Goal: Task Accomplishment & Management: Manage account settings

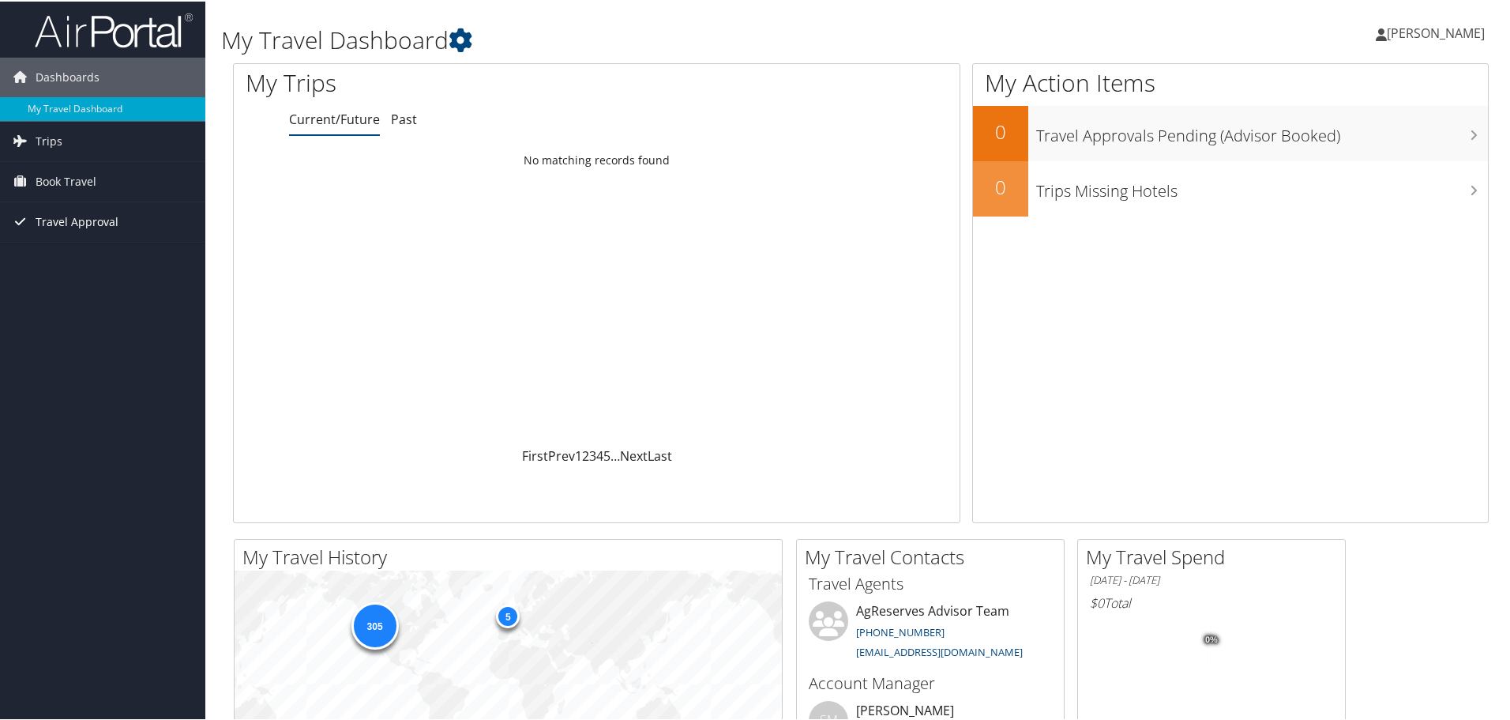
click at [68, 216] on span "Travel Approval" at bounding box center [77, 220] width 83 height 39
click at [82, 249] on link "Pending Trip Approvals" at bounding box center [102, 252] width 205 height 24
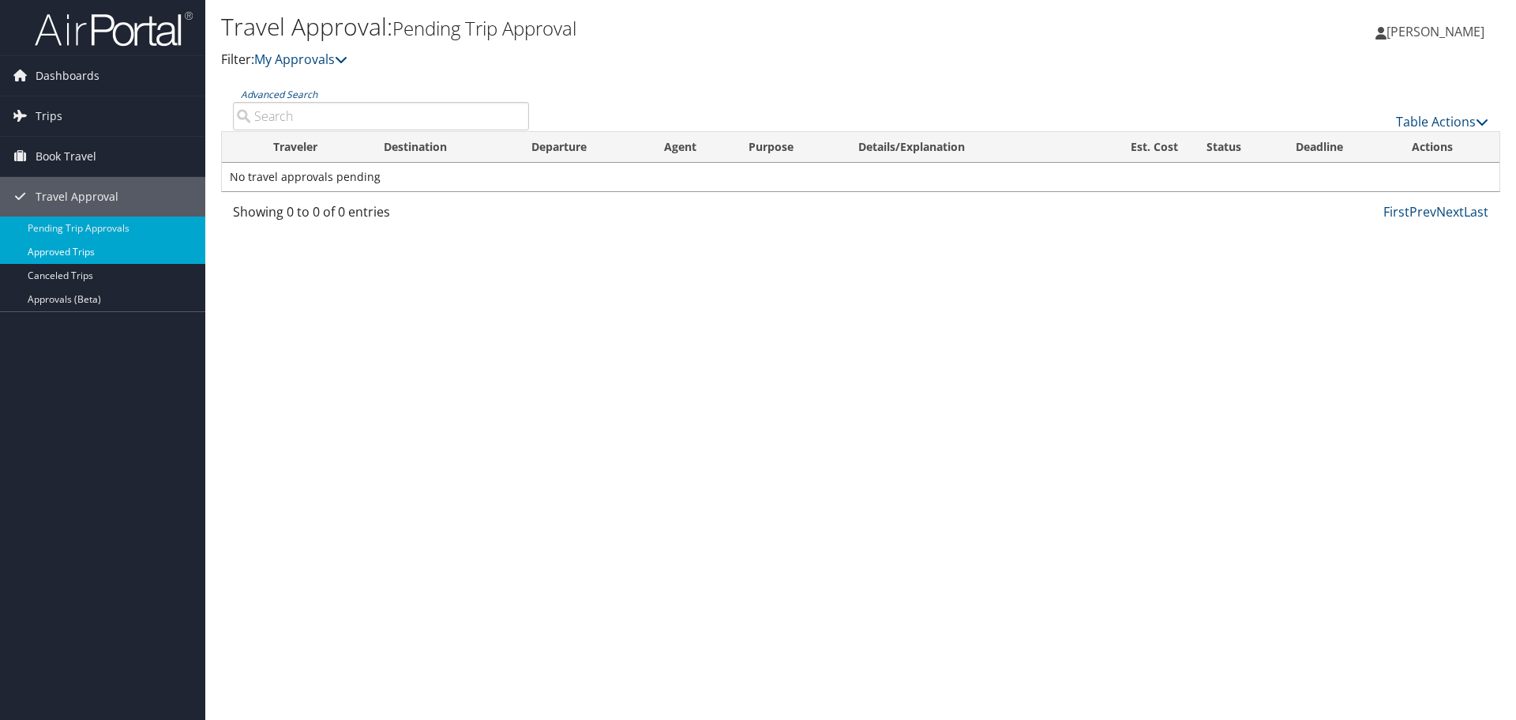
click at [78, 260] on link "Approved Trips" at bounding box center [102, 252] width 205 height 24
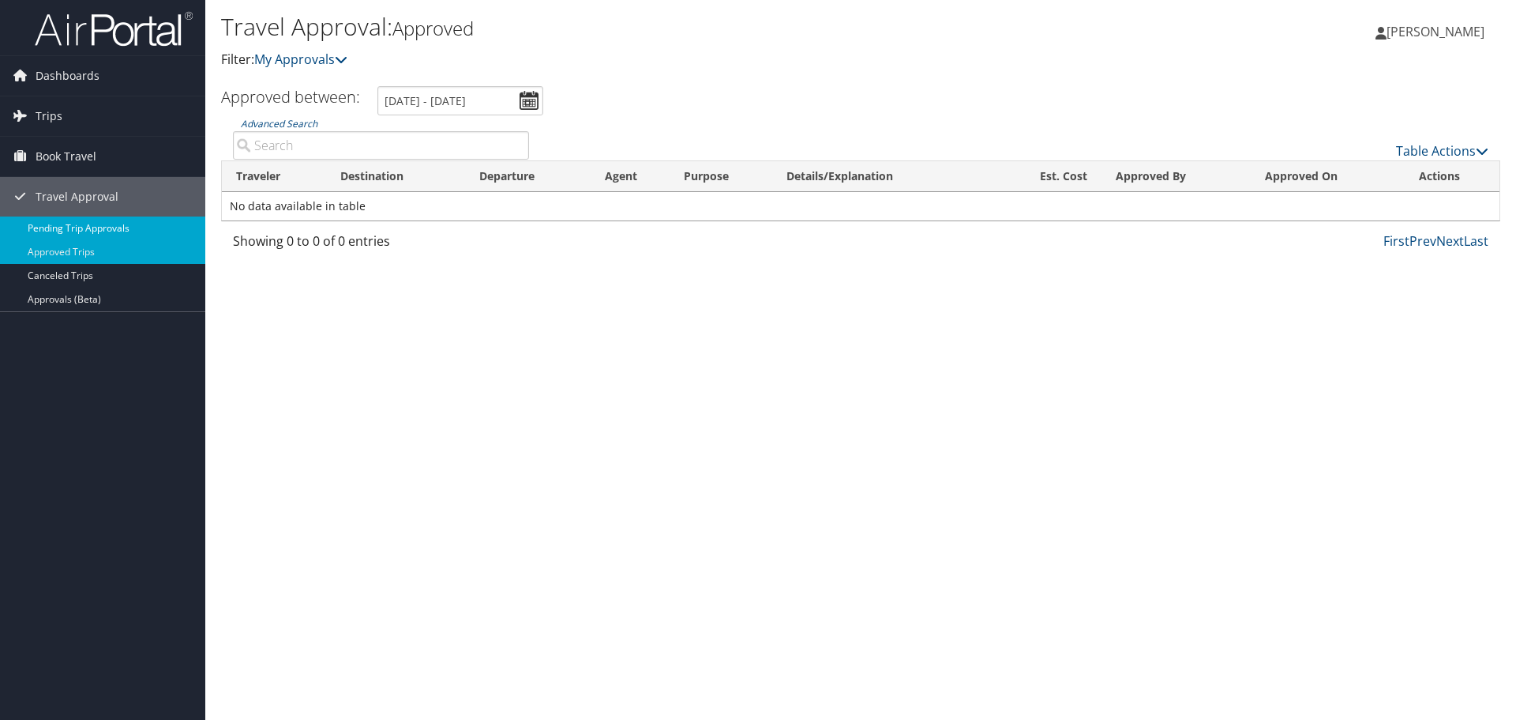
click at [79, 227] on link "Pending Trip Approvals" at bounding box center [102, 228] width 205 height 24
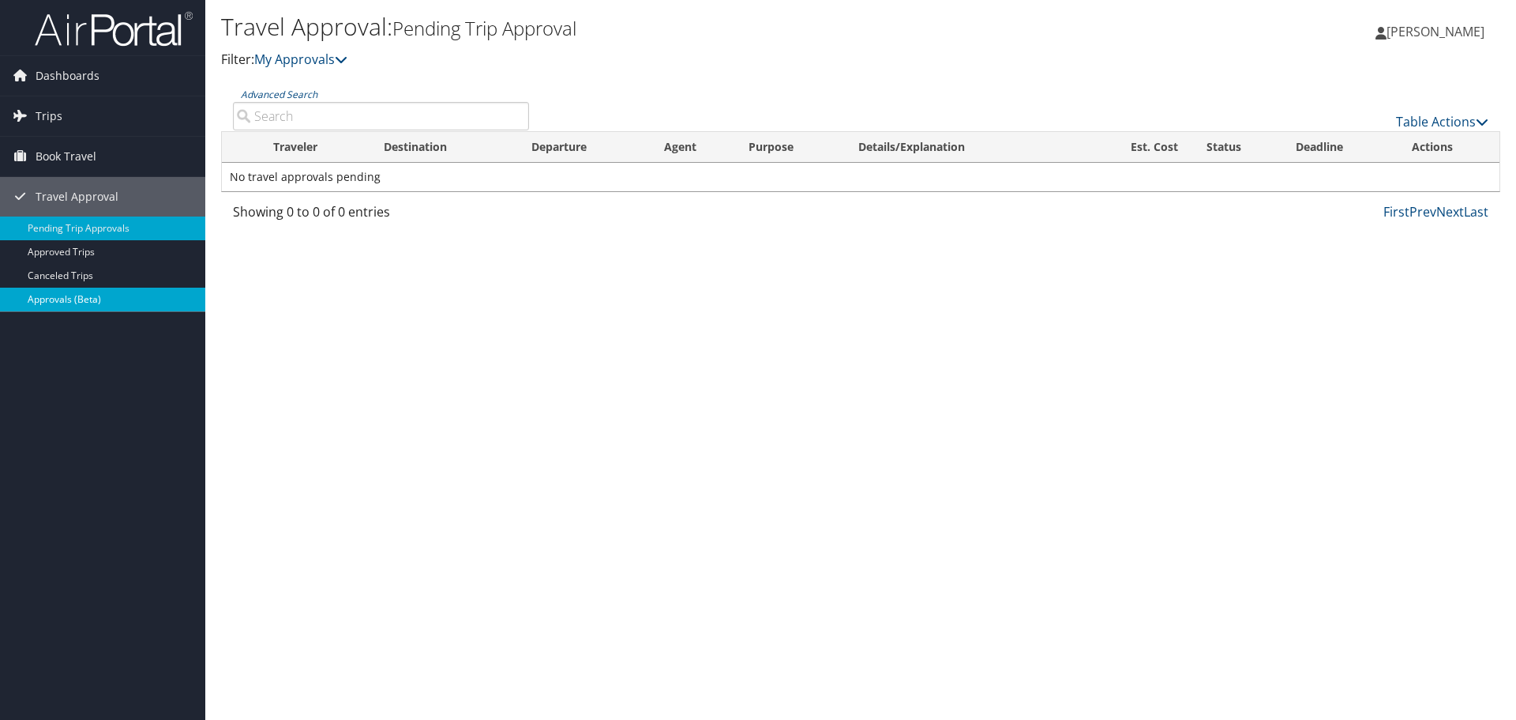
click at [76, 295] on link "Approvals (Beta)" at bounding box center [102, 300] width 205 height 24
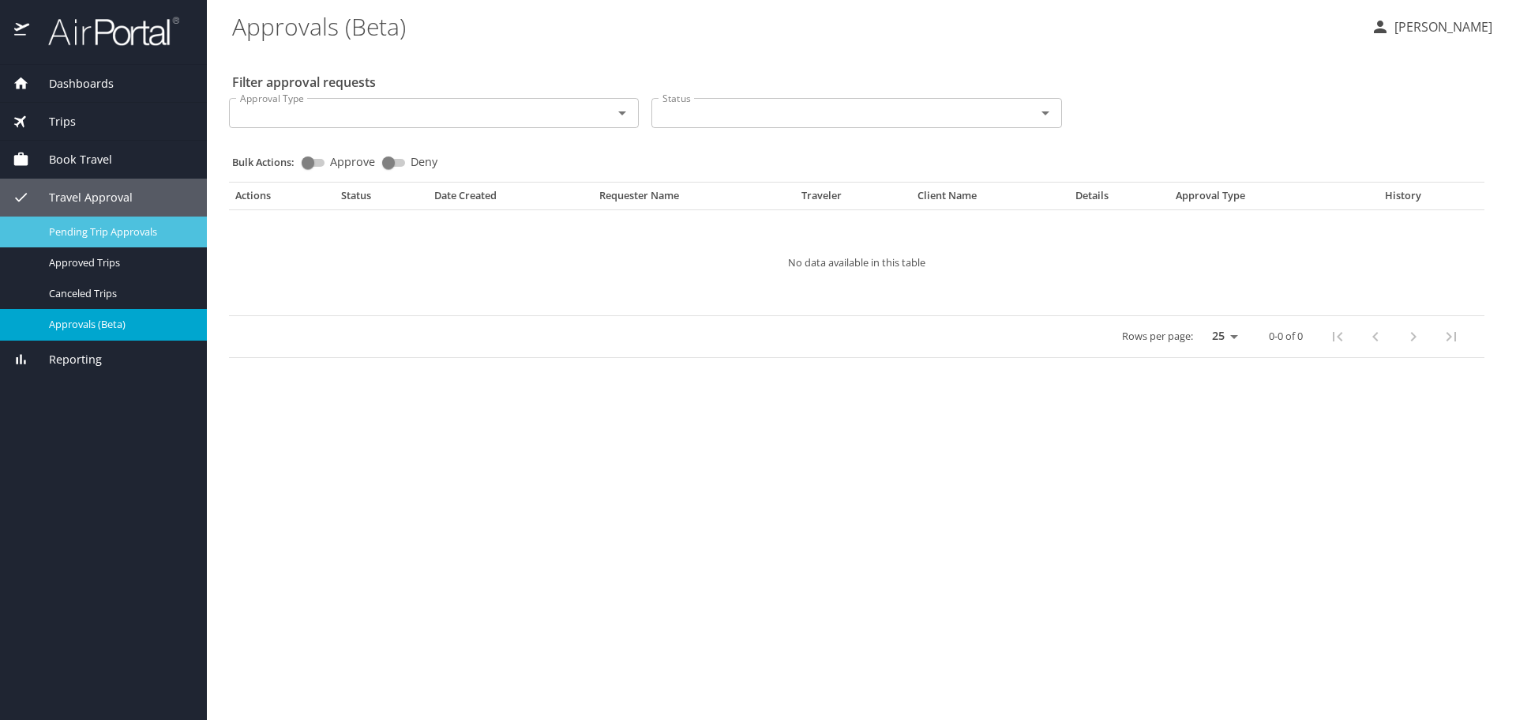
click at [119, 238] on span "Pending Trip Approvals" at bounding box center [118, 231] width 139 height 15
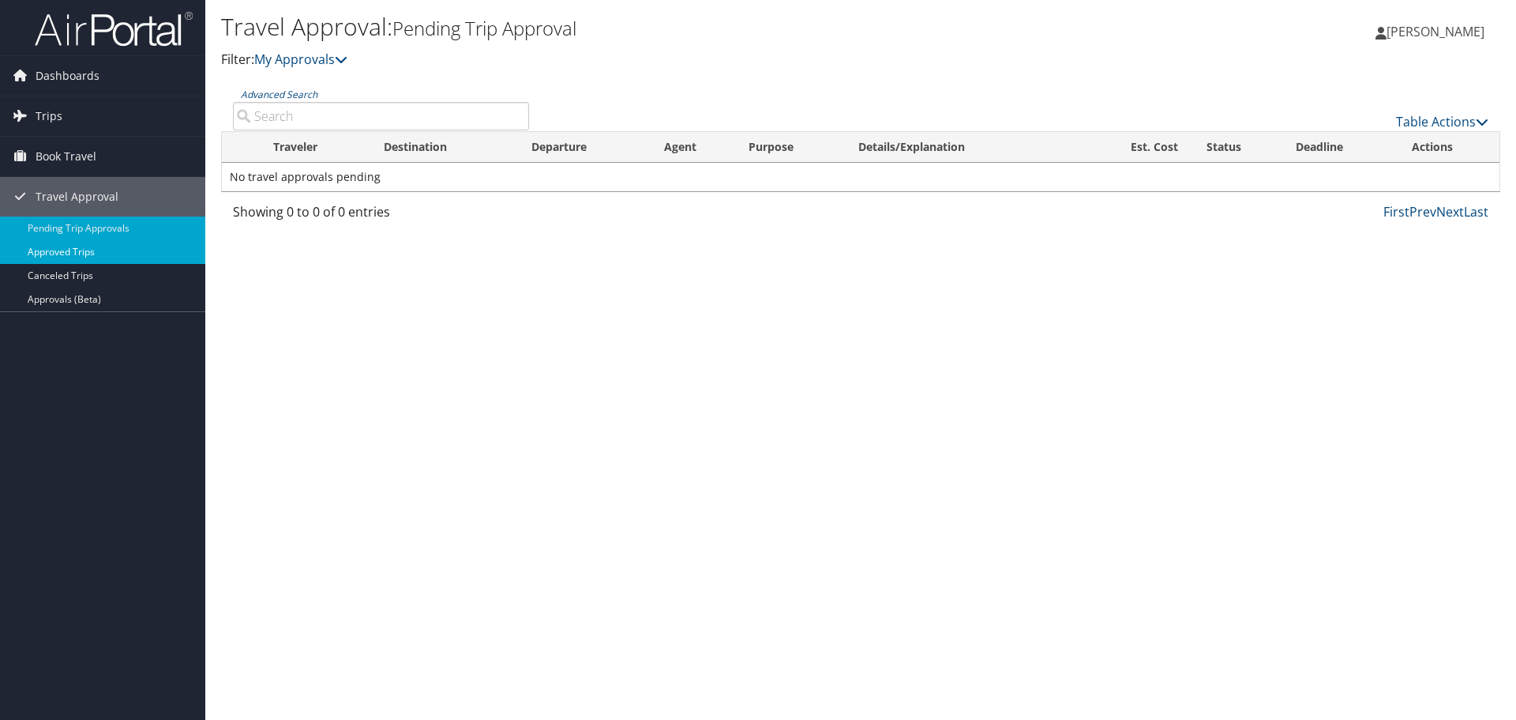
click at [85, 257] on link "Approved Trips" at bounding box center [102, 252] width 205 height 24
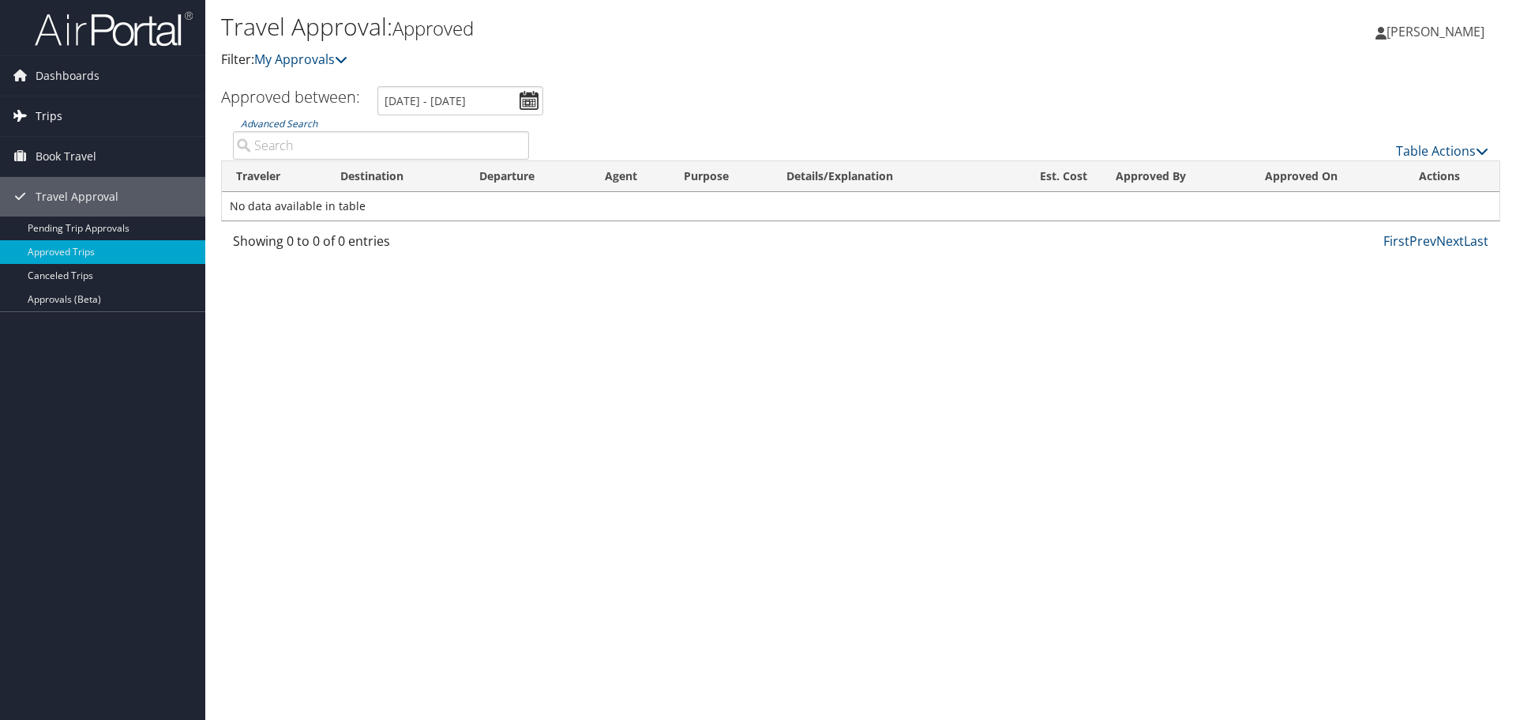
click at [55, 120] on span "Trips" at bounding box center [49, 115] width 27 height 39
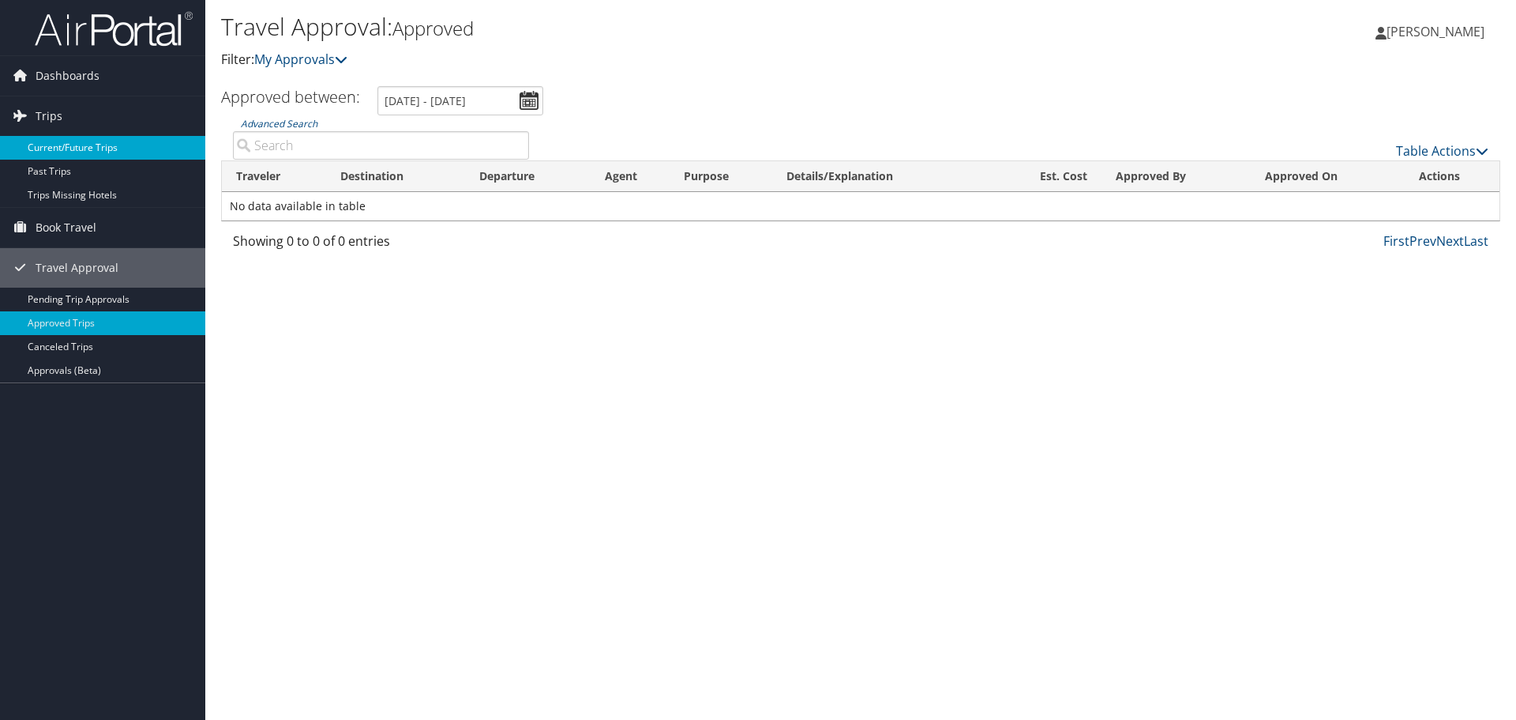
click at [69, 145] on link "Current/Future Trips" at bounding box center [102, 148] width 205 height 24
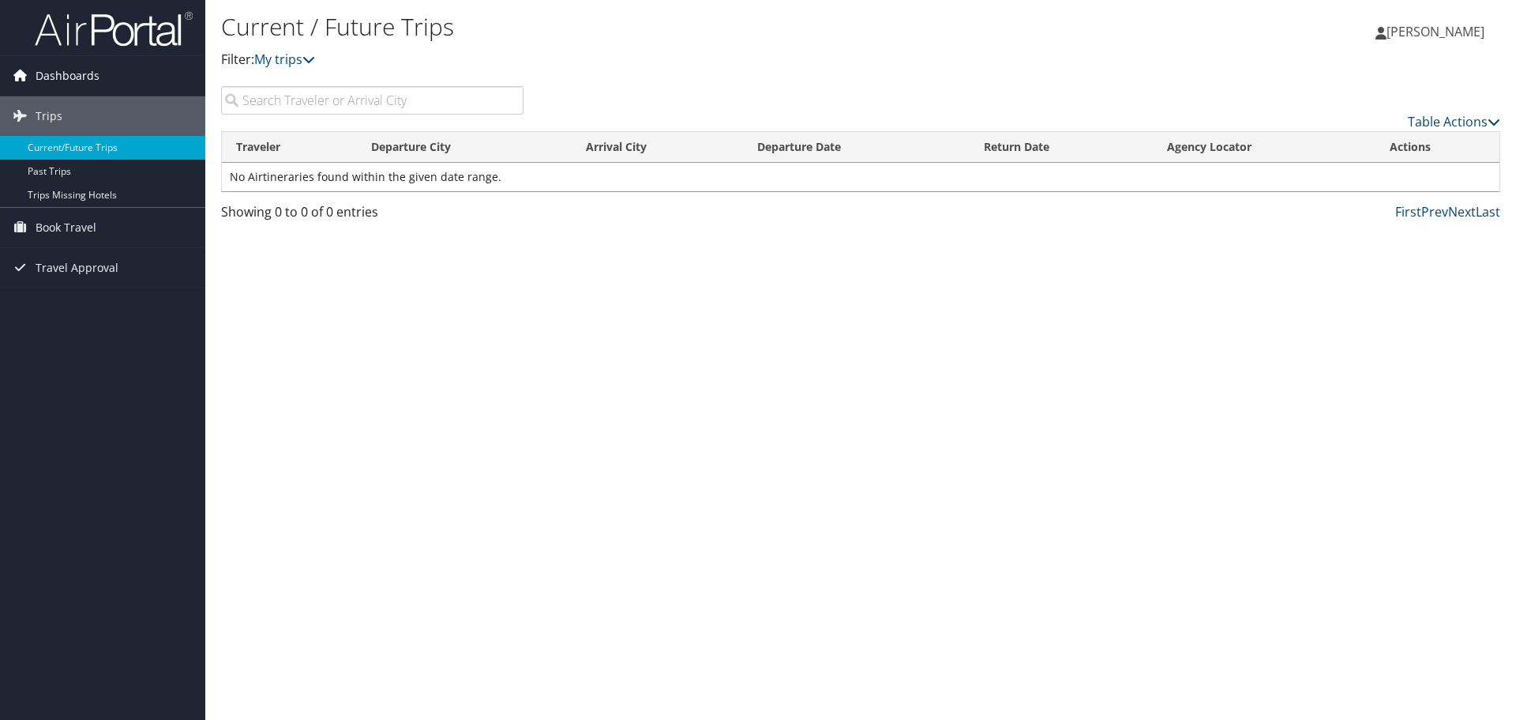
click at [88, 73] on span "Dashboards" at bounding box center [68, 75] width 64 height 39
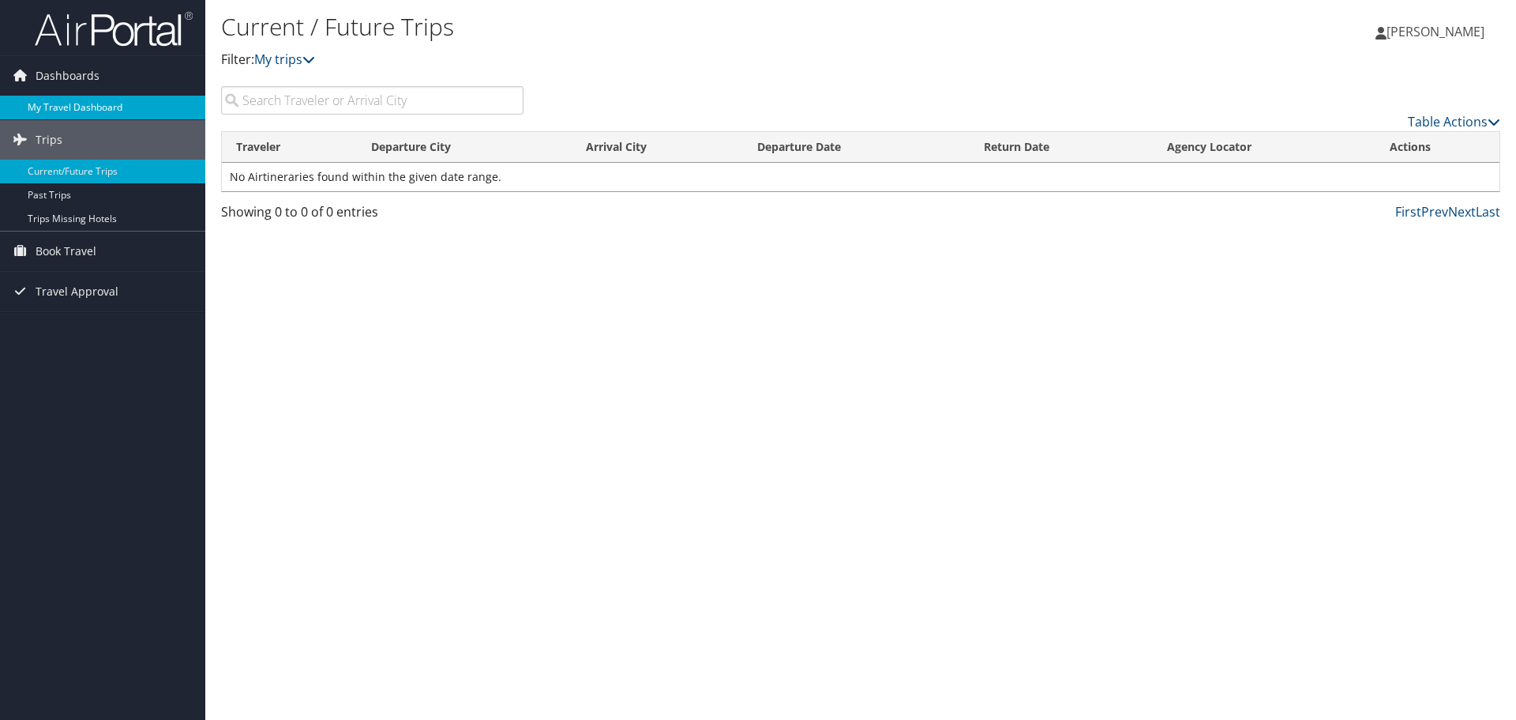
click at [87, 99] on link "My Travel Dashboard" at bounding box center [102, 108] width 205 height 24
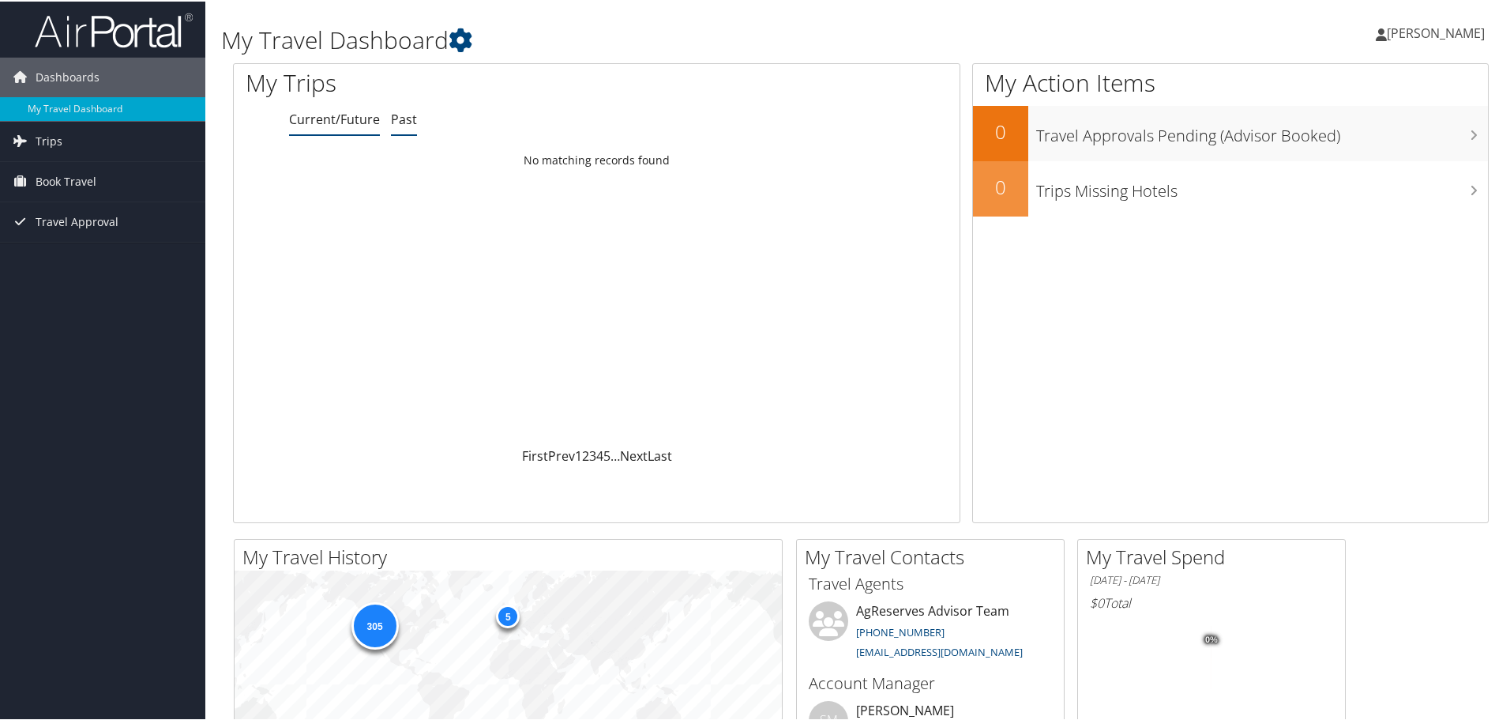
click at [396, 121] on link "Past" at bounding box center [404, 117] width 26 height 17
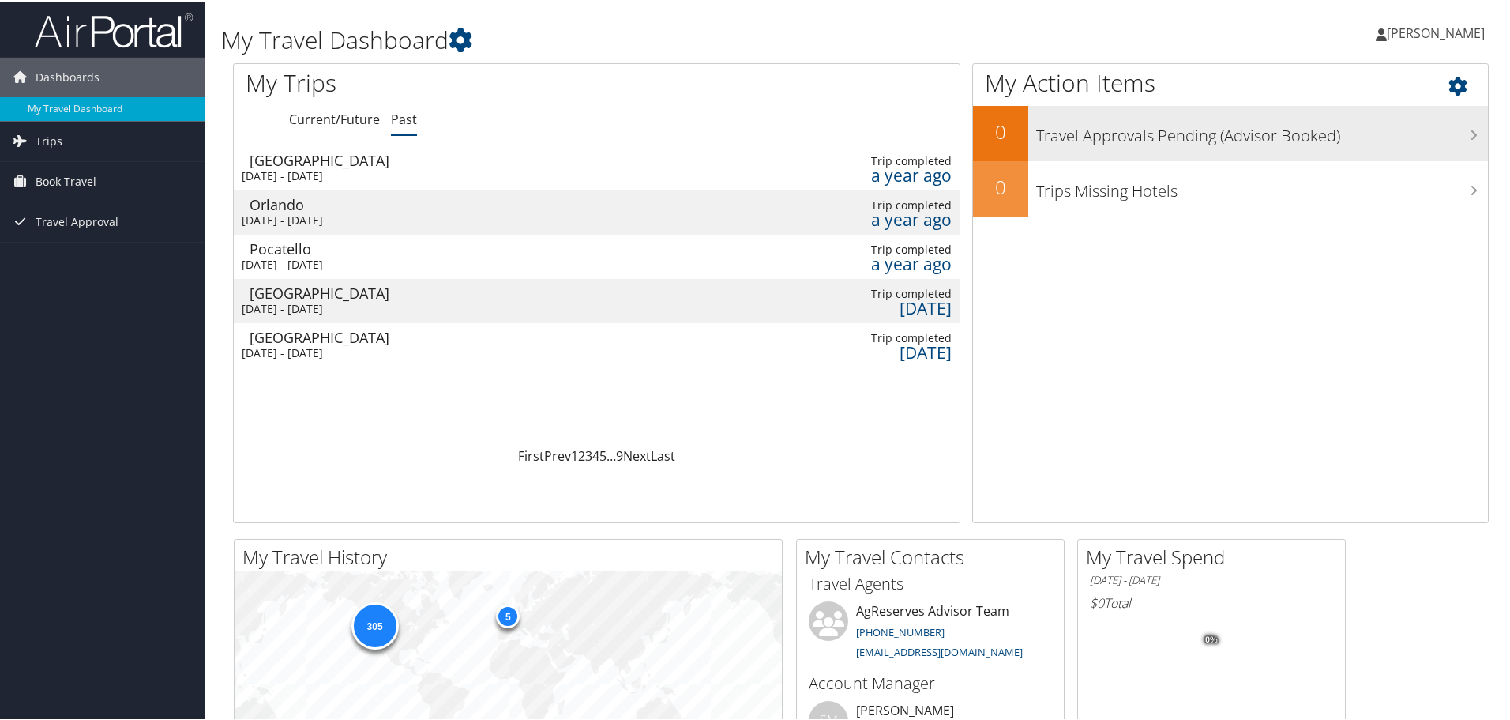
click at [1470, 135] on icon at bounding box center [1474, 133] width 8 height 13
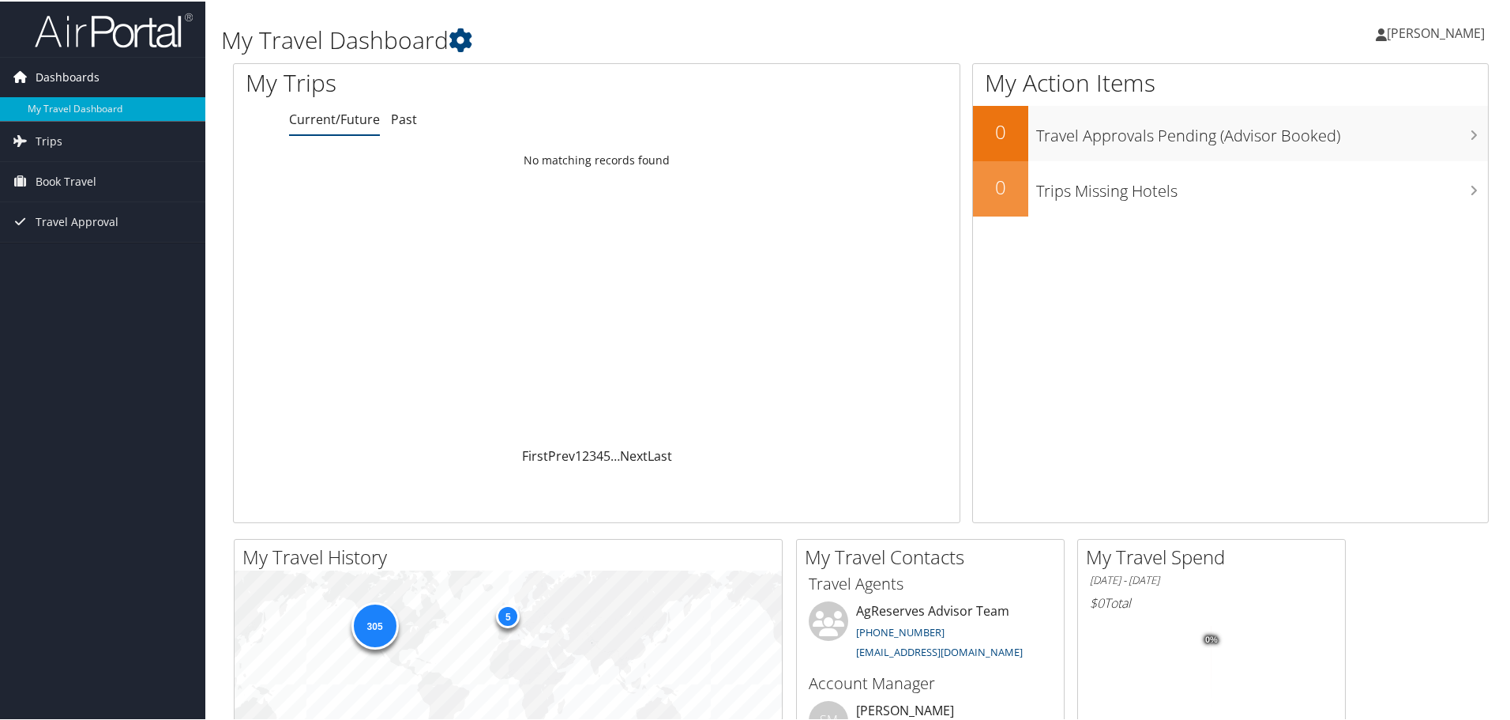
click at [74, 76] on span "Dashboards" at bounding box center [68, 75] width 64 height 39
click at [74, 111] on link "My Travel Dashboard" at bounding box center [102, 108] width 205 height 24
click at [63, 143] on link "Trips" at bounding box center [102, 139] width 205 height 39
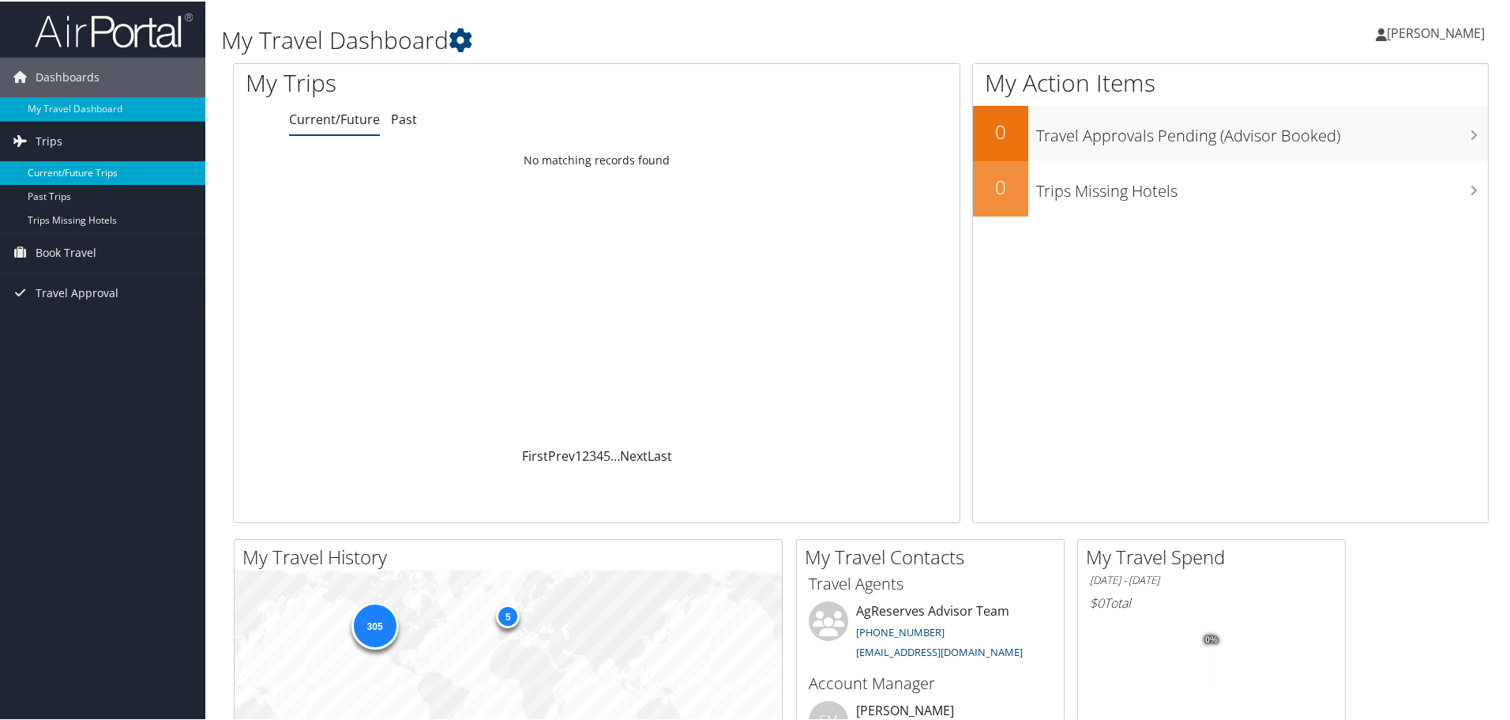
click at [63, 166] on link "Current/Future Trips" at bounding box center [102, 172] width 205 height 24
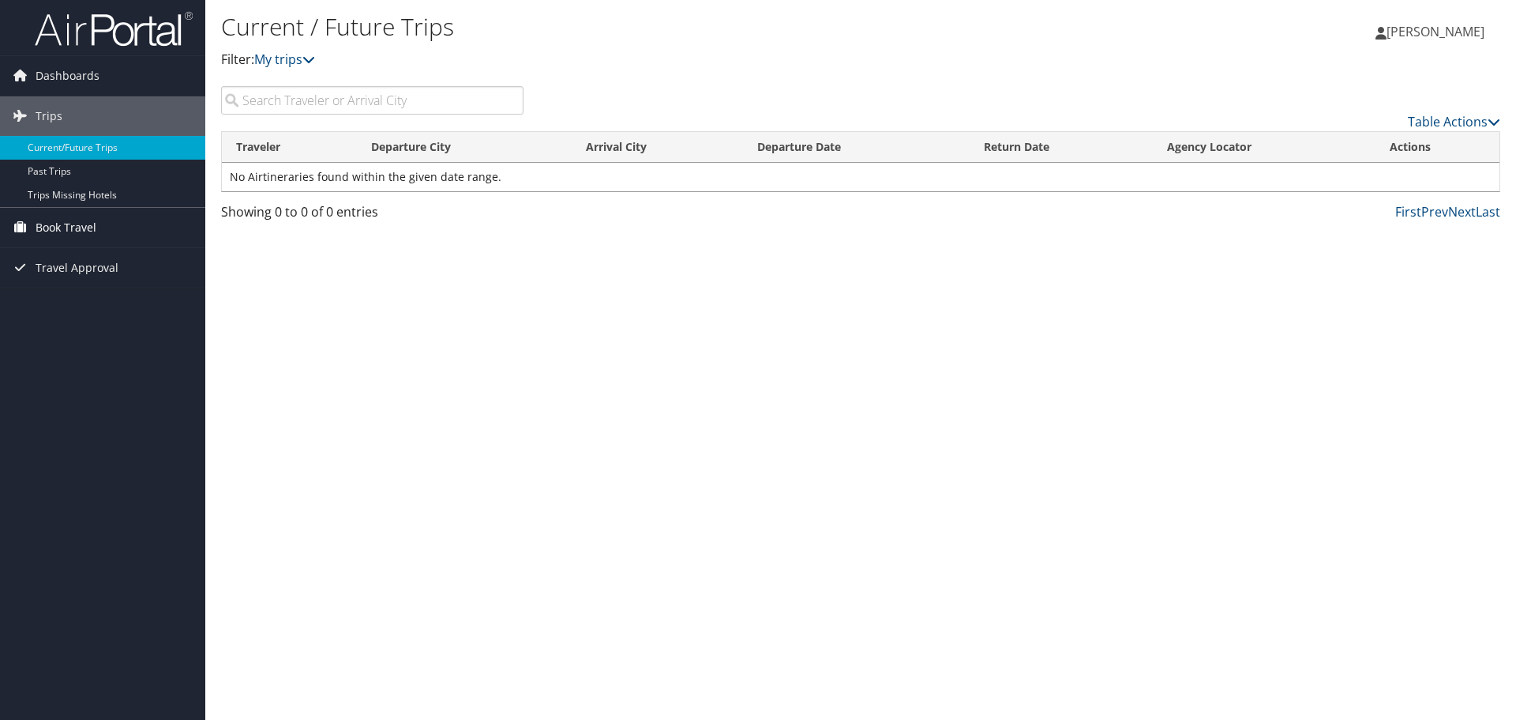
click at [78, 226] on span "Book Travel" at bounding box center [66, 227] width 61 height 39
click at [78, 227] on span "Book Travel" at bounding box center [66, 227] width 61 height 39
click at [110, 303] on link "Book/Manage Online Trips" at bounding box center [102, 307] width 205 height 24
